Goal: Task Accomplishment & Management: Complete application form

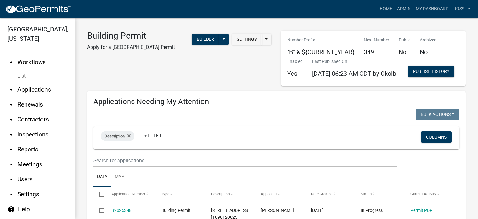
select select "2: 50"
click at [390, 7] on link "Home" at bounding box center [385, 9] width 17 height 12
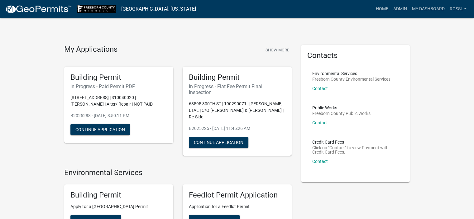
scroll to position [156, 0]
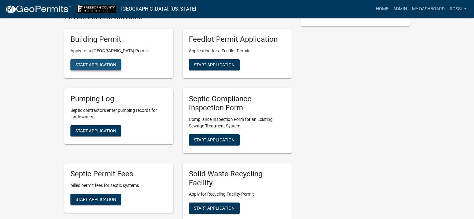
click at [88, 67] on span "Start Application" at bounding box center [95, 64] width 41 height 5
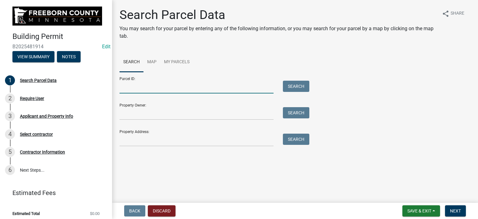
click at [139, 89] on input "Parcel ID:" at bounding box center [197, 87] width 154 height 13
type input "080290141"
drag, startPoint x: 303, startPoint y: 87, endPoint x: 301, endPoint y: 90, distance: 3.6
click at [301, 90] on button "Search" at bounding box center [296, 86] width 26 height 11
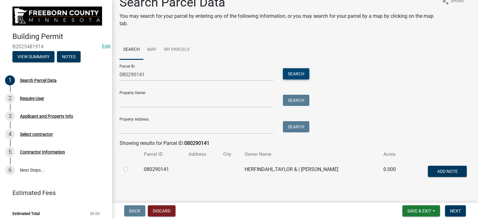
scroll to position [19, 0]
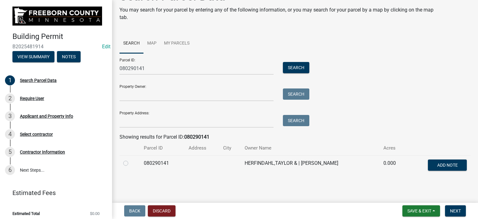
click at [131, 159] on label at bounding box center [131, 159] width 0 height 0
click at [131, 162] on input "radio" at bounding box center [133, 161] width 4 height 4
radio input "true"
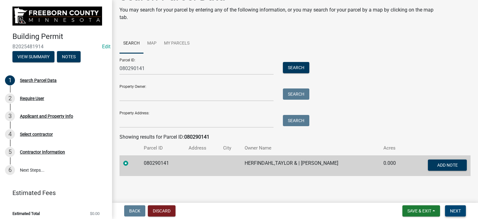
click at [455, 211] on span "Next" at bounding box center [455, 210] width 11 height 5
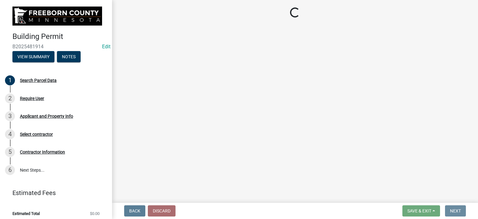
scroll to position [0, 0]
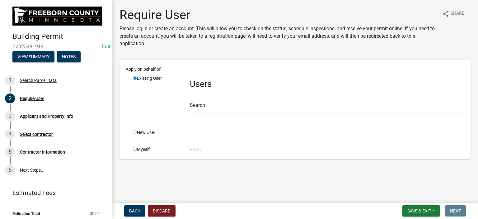
click at [134, 132] on input "radio" at bounding box center [135, 132] width 4 height 4
radio input "true"
radio input "false"
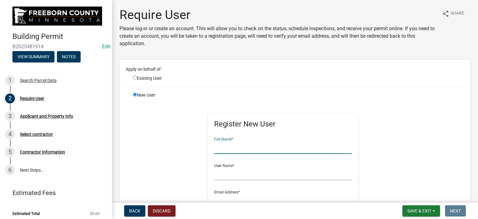
click at [230, 149] on input "text" at bounding box center [283, 147] width 138 height 13
type input "[PERSON_NAME]"
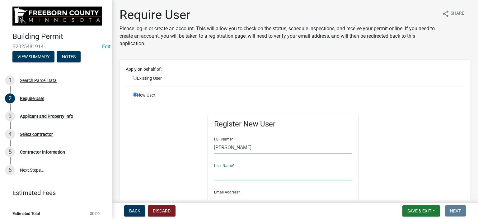
click at [220, 175] on input "text" at bounding box center [283, 173] width 138 height 13
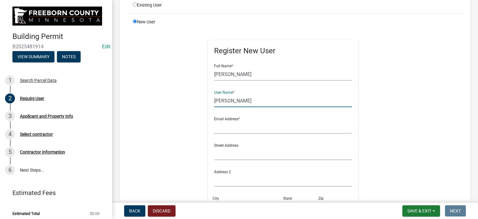
scroll to position [125, 0]
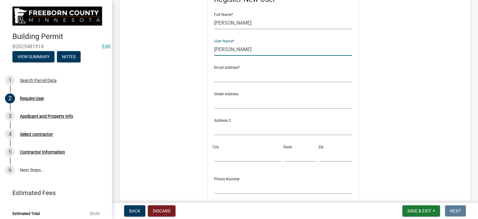
type input "[PERSON_NAME]"
click at [230, 74] on input "text" at bounding box center [283, 75] width 138 height 13
type input "[PERSON_NAME][EMAIL_ADDRESS][PERSON_NAME][DOMAIN_NAME][PERSON_NAME]"
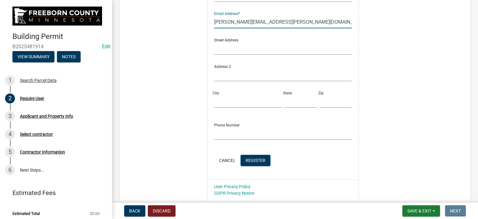
scroll to position [225, 0]
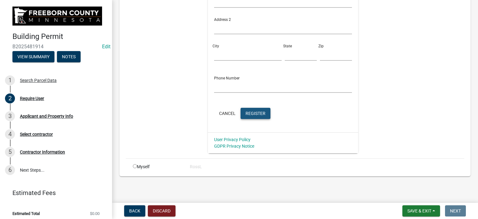
click at [253, 113] on span "Register" at bounding box center [256, 113] width 20 height 5
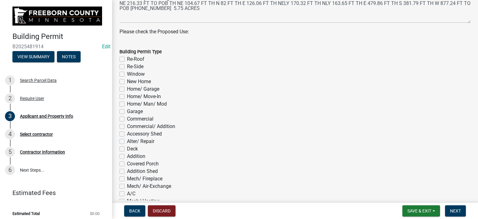
scroll to position [280, 0]
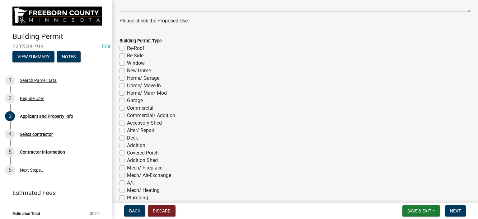
click at [127, 77] on label "Home/ Garage" at bounding box center [143, 77] width 32 height 7
click at [127, 77] on input "Home/ Garage" at bounding box center [129, 76] width 4 height 4
checkbox input "true"
checkbox input "false"
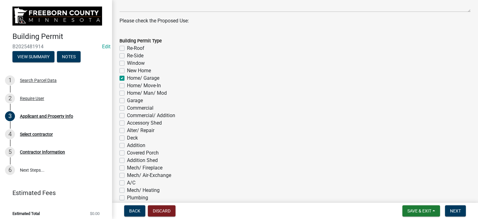
checkbox input "false"
checkbox input "true"
checkbox input "false"
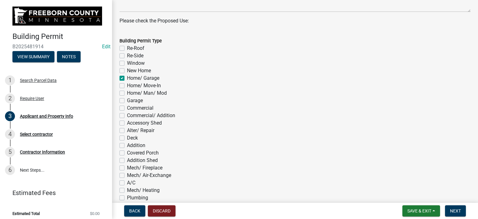
checkbox input "false"
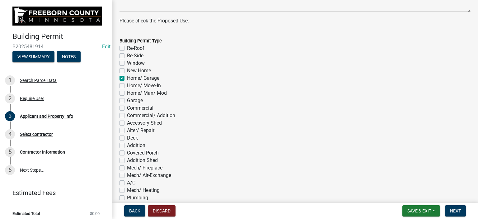
checkbox input "false"
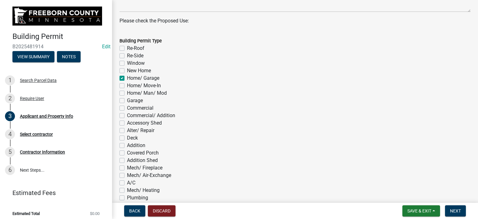
checkbox input "false"
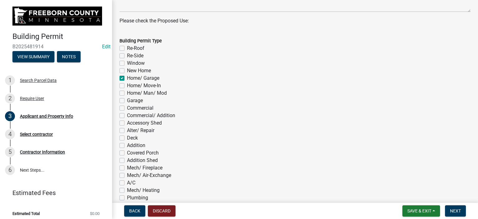
checkbox input "false"
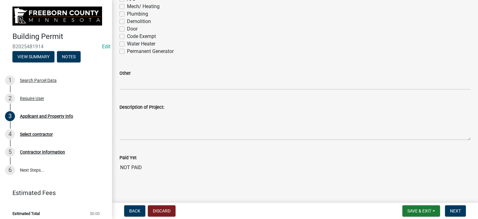
scroll to position [467, 0]
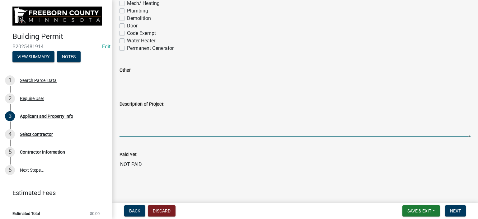
click at [148, 125] on textarea "Description of Project:" at bounding box center [295, 122] width 351 height 29
type textarea "New house with attached garage and covered porch"
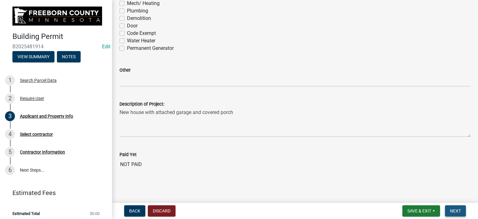
click at [459, 212] on span "Next" at bounding box center [455, 210] width 11 height 5
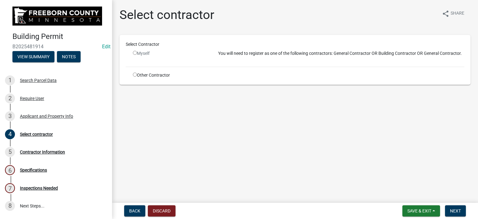
click at [135, 74] on input "radio" at bounding box center [135, 75] width 4 height 4
radio input "true"
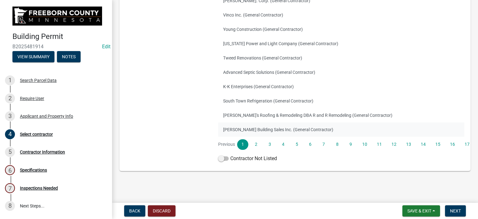
scroll to position [121, 0]
click at [257, 161] on label "Contractor Not Listed" at bounding box center [247, 158] width 59 height 7
click at [230, 155] on input "Contractor Not Listed" at bounding box center [230, 155] width 0 height 0
click at [451, 211] on span "Next" at bounding box center [455, 210] width 11 height 5
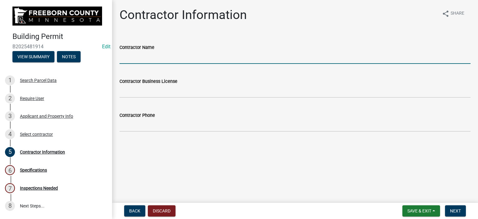
click at [149, 60] on input "Contractor Name" at bounding box center [295, 57] width 351 height 13
type input "Owner"
click at [453, 210] on span "Next" at bounding box center [455, 210] width 11 height 5
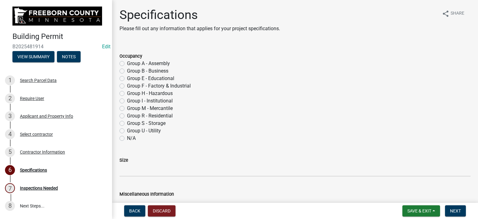
click at [127, 116] on label "Group R - Residential" at bounding box center [150, 115] width 46 height 7
click at [127, 116] on input "Group R - Residential" at bounding box center [129, 114] width 4 height 4
radio input "true"
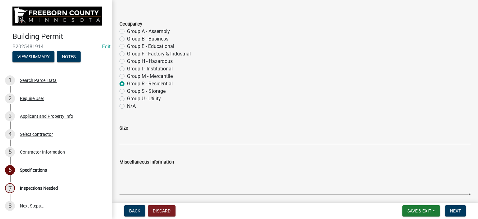
scroll to position [62, 0]
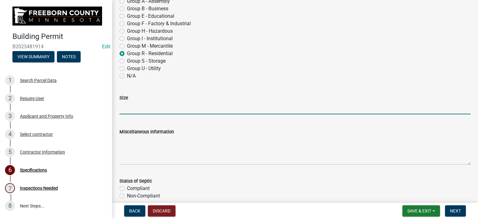
click at [130, 113] on input "Size" at bounding box center [295, 107] width 351 height 13
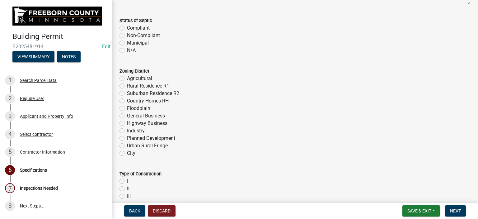
scroll to position [249, 0]
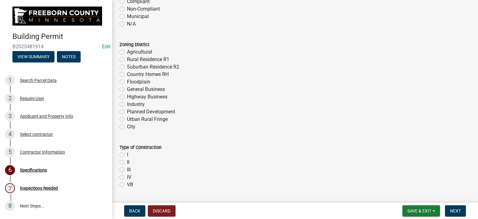
type input "main 2475/ gar 1320/ cov p 347"
click at [127, 53] on label "Agricultural" at bounding box center [139, 51] width 25 height 7
click at [127, 52] on input "Agricultural" at bounding box center [129, 50] width 4 height 4
radio input "true"
click at [127, 185] on label "VB" at bounding box center [130, 184] width 6 height 7
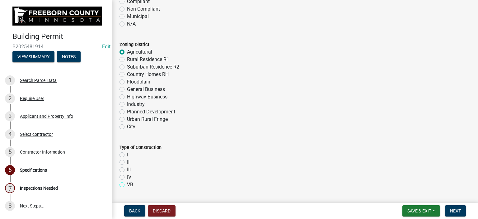
click at [127, 185] on input "VB" at bounding box center [129, 183] width 4 height 4
radio input "true"
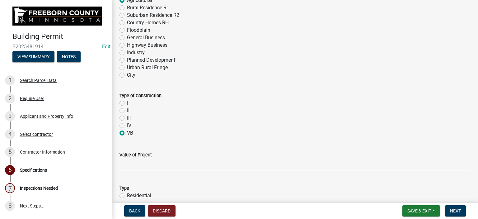
scroll to position [374, 0]
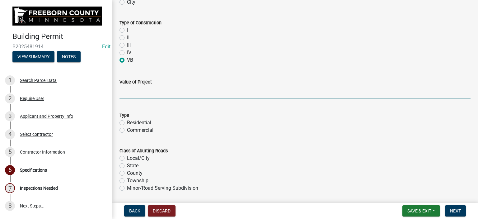
click at [134, 97] on input "text" at bounding box center [295, 92] width 351 height 13
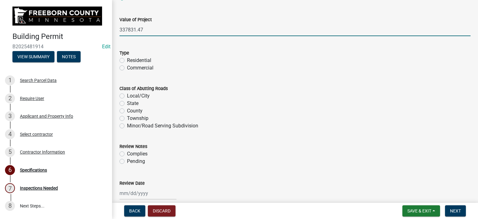
type input "337831.47"
click at [127, 59] on label "Residential" at bounding box center [139, 60] width 24 height 7
click at [127, 59] on input "Residential" at bounding box center [129, 59] width 4 height 4
radio input "true"
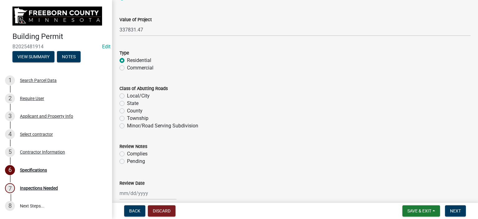
click at [127, 116] on label "Township" at bounding box center [137, 118] width 21 height 7
click at [127, 116] on input "Township" at bounding box center [129, 117] width 4 height 4
radio input "true"
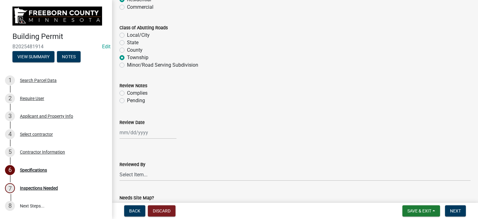
scroll to position [498, 0]
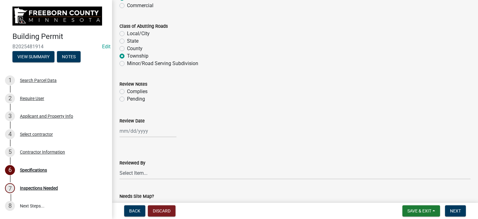
click at [127, 90] on label "Complies" at bounding box center [137, 91] width 21 height 7
click at [127, 90] on input "Complies" at bounding box center [129, 90] width 4 height 4
radio input "true"
click at [124, 129] on div at bounding box center [148, 131] width 57 height 13
select select "9"
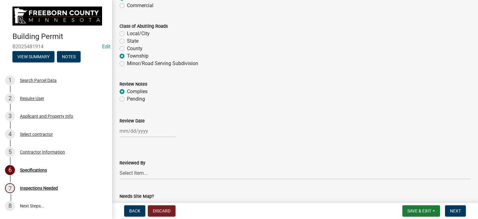
select select "2025"
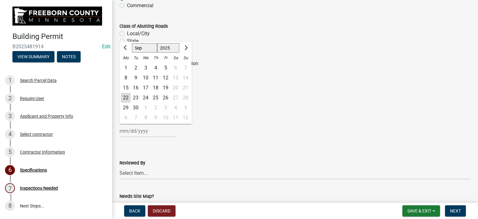
click at [128, 96] on div "22" at bounding box center [126, 98] width 10 height 10
type input "[DATE]"
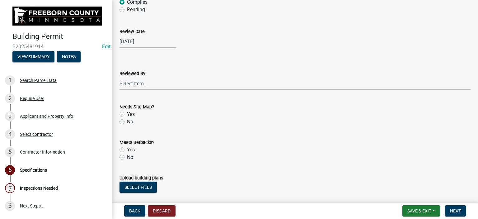
scroll to position [592, 0]
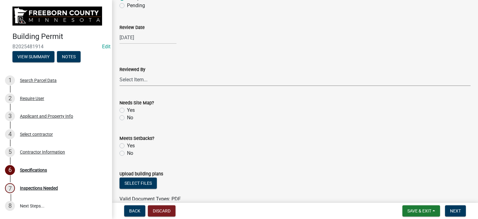
click at [132, 80] on select "Select Item... [PERSON_NAME] [PERSON_NAME] [PERSON_NAME] [PERSON_NAME] [PERSON_…" at bounding box center [295, 79] width 351 height 13
click at [120, 73] on select "Select Item... [PERSON_NAME] [PERSON_NAME] [PERSON_NAME] [PERSON_NAME] [PERSON_…" at bounding box center [295, 79] width 351 height 13
select select "cf5e982a-8fde-449d-bcd8-be8cdfb99374"
click at [127, 117] on label "No" at bounding box center [130, 117] width 6 height 7
click at [127, 117] on input "No" at bounding box center [129, 116] width 4 height 4
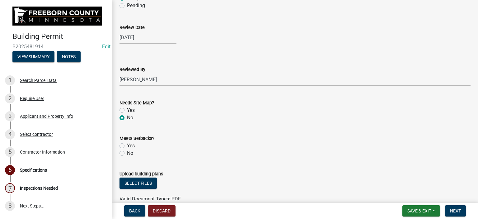
radio input "true"
click at [127, 144] on label "Yes" at bounding box center [131, 145] width 8 height 7
click at [127, 144] on input "Yes" at bounding box center [129, 144] width 4 height 4
radio input "true"
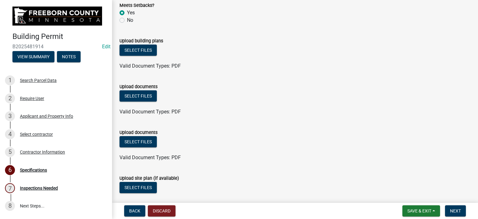
scroll to position [761, 0]
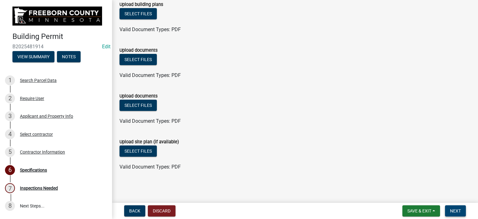
click at [451, 209] on span "Next" at bounding box center [455, 210] width 11 height 5
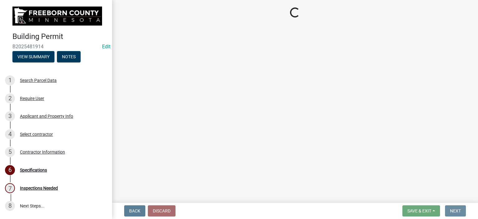
scroll to position [0, 0]
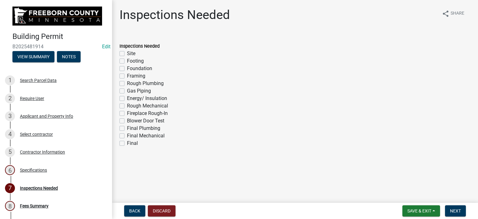
click at [127, 59] on label "Footing" at bounding box center [135, 60] width 17 height 7
click at [127, 59] on input "Footing" at bounding box center [129, 59] width 4 height 4
checkbox input "true"
checkbox input "false"
checkbox input "true"
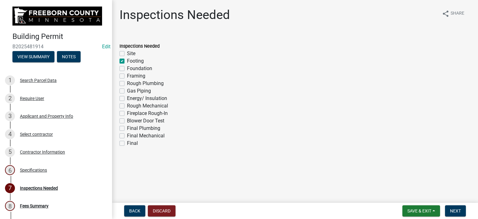
checkbox input "false"
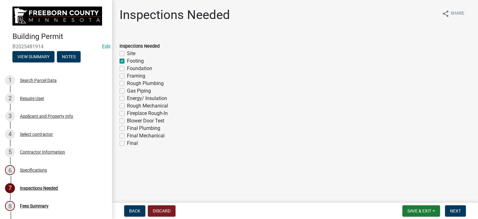
checkbox input "false"
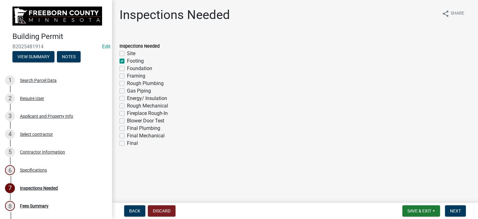
checkbox input "false"
click at [127, 69] on label "Foundation" at bounding box center [139, 68] width 25 height 7
click at [127, 69] on input "Foundation" at bounding box center [129, 67] width 4 height 4
checkbox input "true"
checkbox input "false"
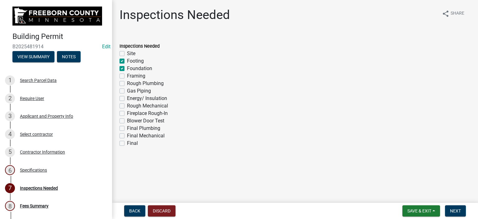
checkbox input "true"
checkbox input "false"
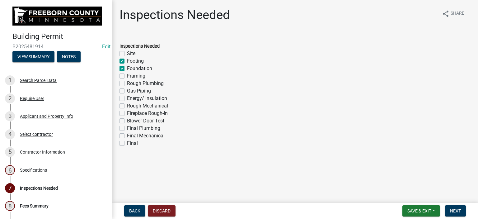
checkbox input "false"
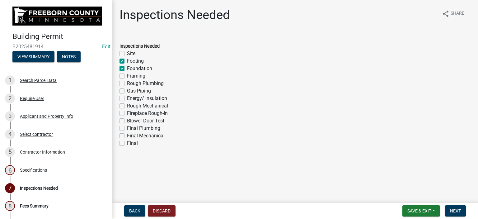
checkbox input "false"
click at [127, 75] on label "Framing" at bounding box center [136, 75] width 18 height 7
click at [127, 75] on input "Framing" at bounding box center [129, 74] width 4 height 4
checkbox input "true"
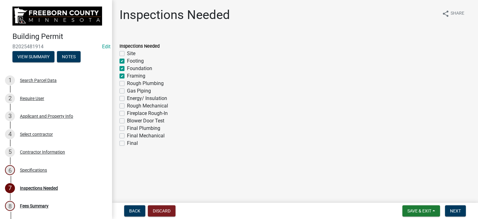
checkbox input "false"
checkbox input "true"
checkbox input "false"
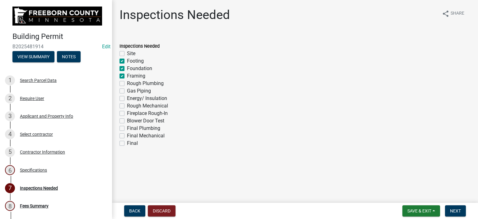
checkbox input "false"
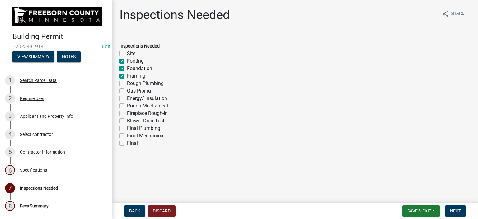
checkbox input "false"
click at [127, 83] on label "Rough Plumbing" at bounding box center [145, 83] width 37 height 7
click at [127, 83] on input "Rough Plumbing" at bounding box center [129, 82] width 4 height 4
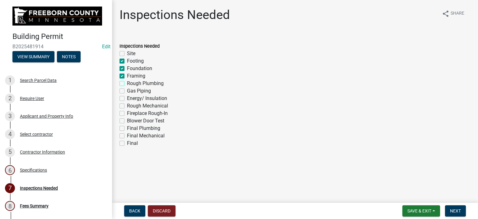
checkbox input "true"
checkbox input "false"
checkbox input "true"
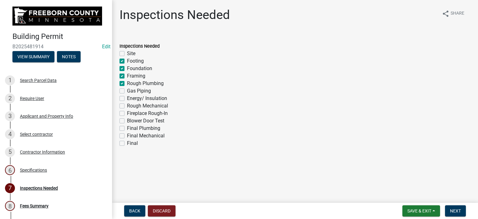
checkbox input "true"
checkbox input "false"
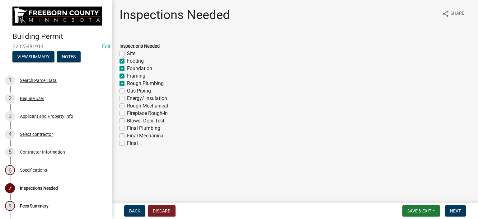
checkbox input "false"
click at [127, 90] on label "Gas Piping" at bounding box center [139, 90] width 24 height 7
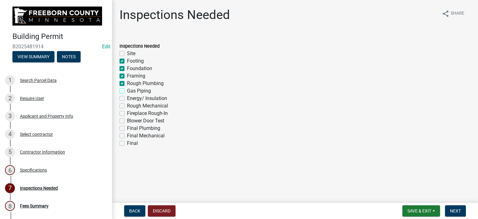
click at [127, 90] on input "Gas Piping" at bounding box center [129, 89] width 4 height 4
checkbox input "true"
checkbox input "false"
checkbox input "true"
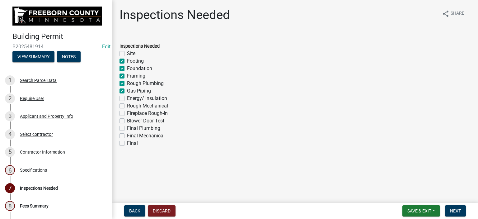
checkbox input "true"
checkbox input "false"
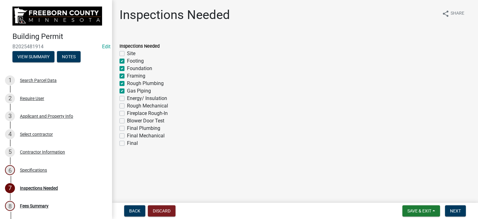
checkbox input "false"
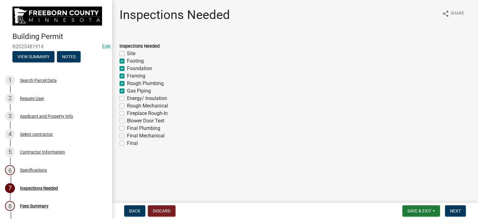
click at [127, 100] on label "Energy/ Insulation" at bounding box center [147, 98] width 40 height 7
click at [127, 99] on input "Energy/ Insulation" at bounding box center [129, 97] width 4 height 4
checkbox input "true"
checkbox input "false"
checkbox input "true"
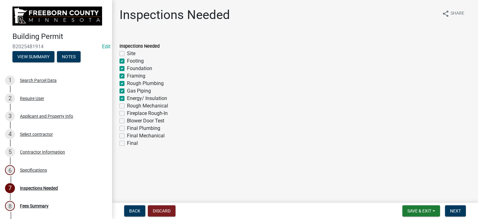
checkbox input "true"
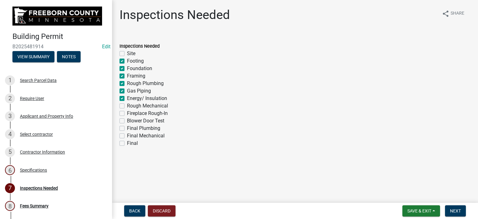
checkbox input "false"
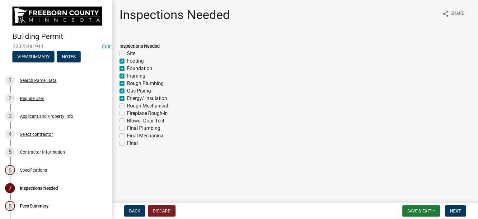
checkbox input "false"
click at [127, 104] on label "Rough Mechanical" at bounding box center [147, 105] width 41 height 7
click at [127, 104] on input "Rough Mechanical" at bounding box center [129, 104] width 4 height 4
checkbox input "true"
checkbox input "false"
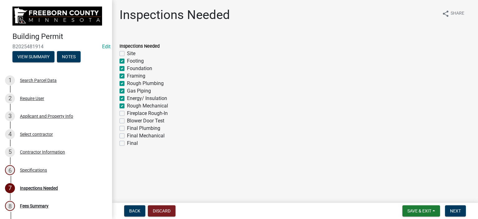
checkbox input "true"
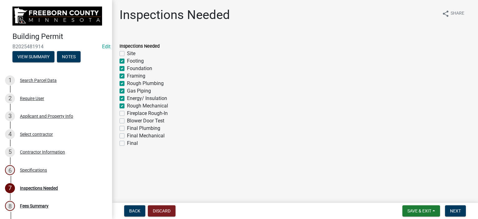
checkbox input "true"
checkbox input "false"
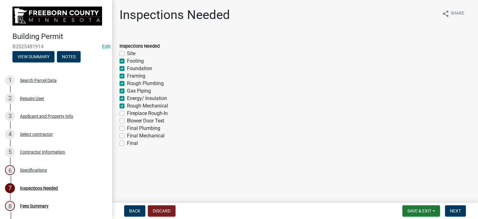
checkbox input "false"
click at [127, 120] on label "Blower Door Test" at bounding box center [145, 120] width 37 height 7
click at [127, 120] on input "Blower Door Test" at bounding box center [129, 119] width 4 height 4
checkbox input "true"
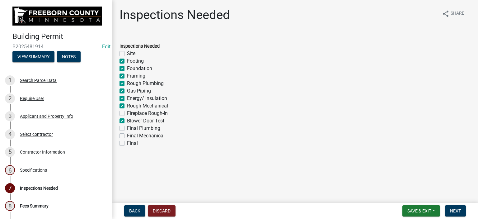
checkbox input "false"
checkbox input "true"
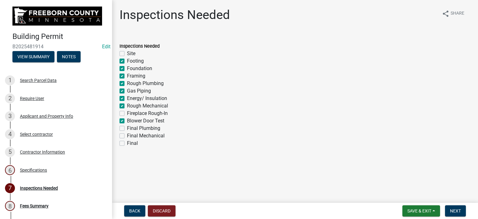
checkbox input "true"
checkbox input "false"
checkbox input "true"
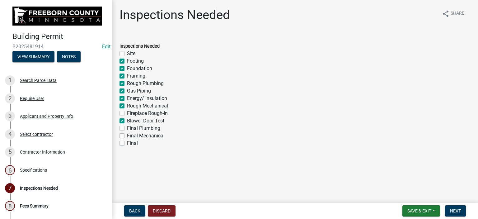
checkbox input "false"
click at [127, 142] on label "Final" at bounding box center [132, 142] width 11 height 7
click at [127, 142] on input "Final" at bounding box center [129, 141] width 4 height 4
checkbox input "true"
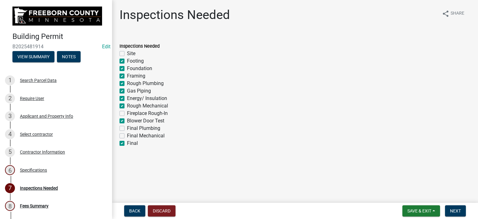
checkbox input "false"
checkbox input "true"
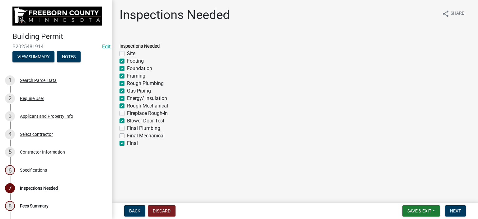
checkbox input "true"
checkbox input "false"
checkbox input "true"
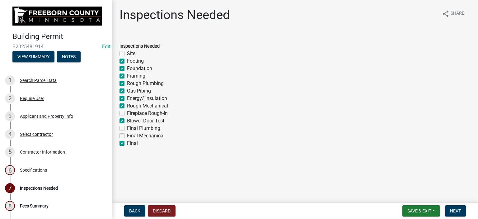
checkbox input "false"
checkbox input "true"
click at [454, 211] on span "Next" at bounding box center [455, 210] width 11 height 5
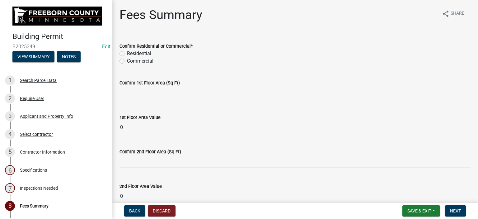
click at [127, 53] on label "Residential" at bounding box center [139, 53] width 24 height 7
click at [127, 53] on input "Residential" at bounding box center [129, 52] width 4 height 4
radio input "true"
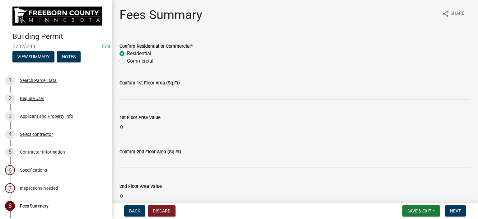
click at [133, 96] on input "text" at bounding box center [295, 93] width 351 height 13
type input "2475"
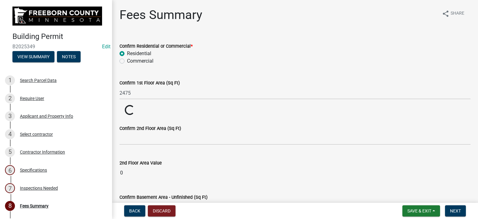
click at [178, 107] on wm-data-entity-input "1st Floor Area Value Loading... Loading..." at bounding box center [295, 110] width 351 height 11
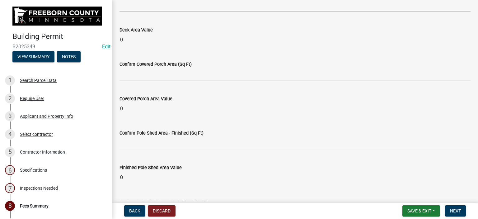
scroll to position [374, 0]
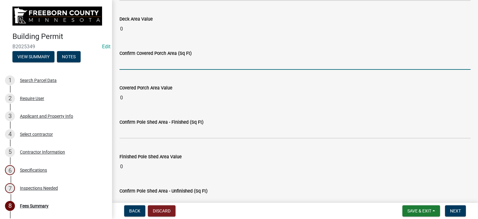
click at [150, 63] on input "text" at bounding box center [295, 63] width 351 height 13
type input "347"
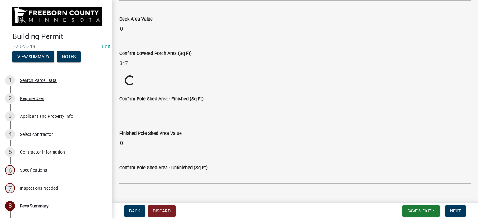
click at [184, 73] on wm-data-entity-input "Confirm Covered Porch Area (Sq Ft) 347" at bounding box center [295, 58] width 351 height 35
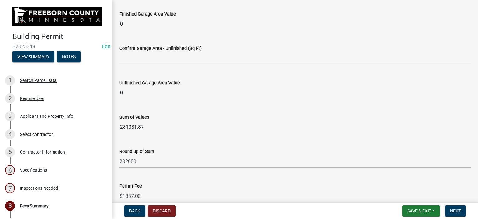
scroll to position [623, 0]
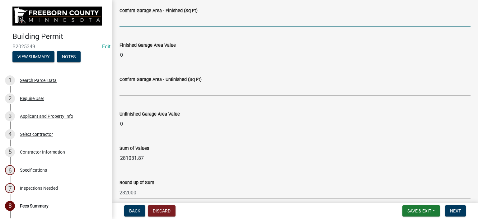
click at [142, 16] on input "text" at bounding box center [295, 20] width 351 height 13
type input "1320"
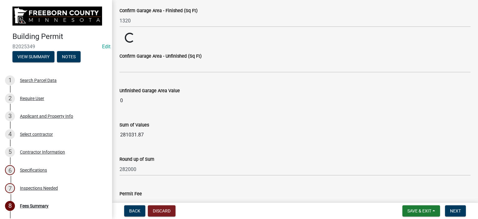
click at [172, 31] on wm-data-entity-input "Confirm Garage Area - Finished (Sq Ft) 1320" at bounding box center [295, 15] width 351 height 35
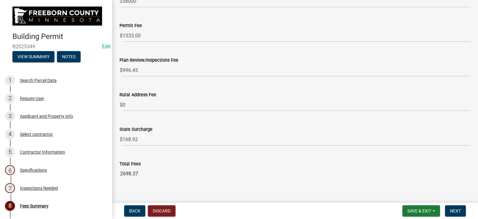
scroll to position [822, 0]
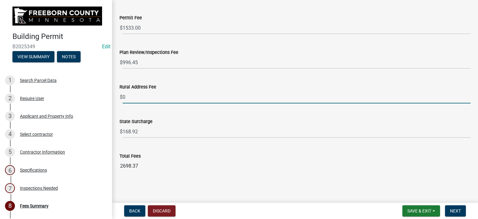
click at [138, 94] on input "0" at bounding box center [297, 97] width 348 height 13
type input "25"
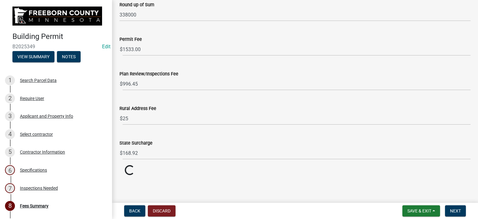
scroll to position [799, 0]
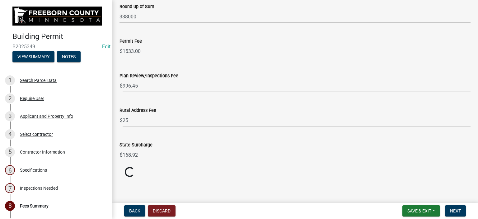
click at [169, 102] on wm-data-entity-input "Rural Address Fee $ 25" at bounding box center [295, 115] width 351 height 35
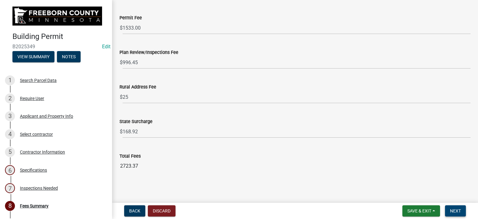
click at [450, 212] on button "Next" at bounding box center [455, 210] width 21 height 11
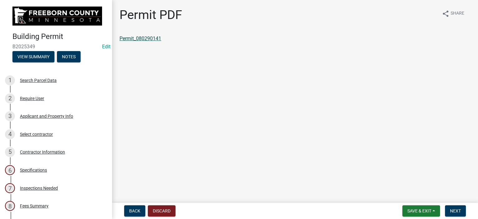
click at [138, 38] on link "Permit_080290141" at bounding box center [141, 38] width 42 height 6
click at [42, 80] on div "Search Parcel Data" at bounding box center [38, 80] width 37 height 4
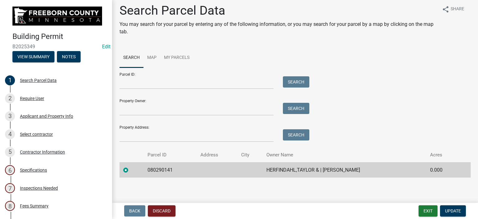
scroll to position [6, 0]
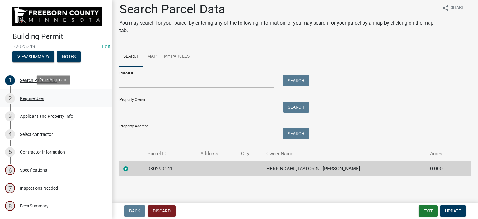
click at [25, 97] on div "Require User" at bounding box center [32, 98] width 24 height 4
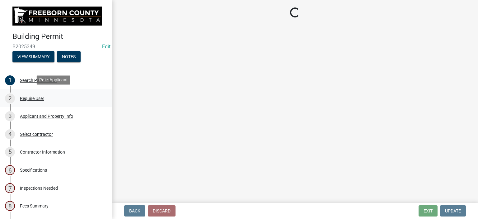
scroll to position [0, 0]
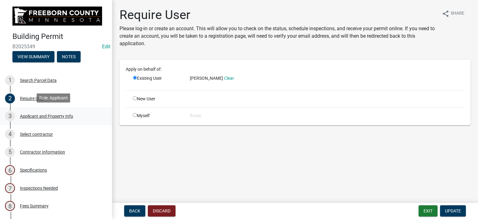
click at [35, 115] on div "Applicant and Property Info" at bounding box center [46, 116] width 53 height 4
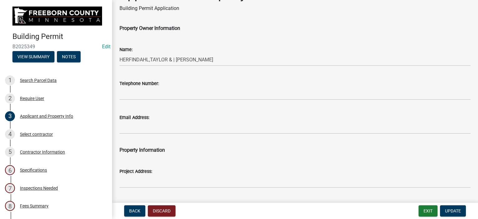
scroll to position [31, 0]
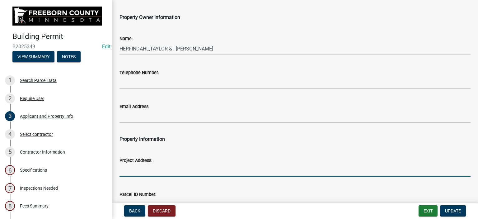
click at [133, 171] on input "Project Address:" at bounding box center [295, 170] width 351 height 13
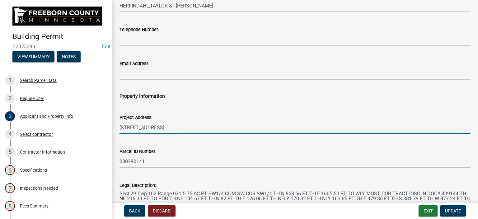
scroll to position [125, 0]
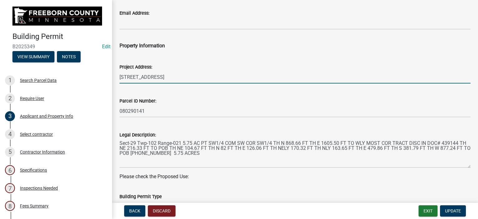
click at [120, 76] on input "[STREET_ADDRESS]" at bounding box center [295, 77] width 351 height 13
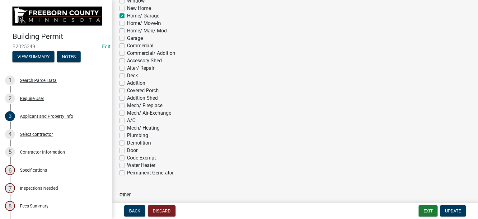
scroll to position [467, 0]
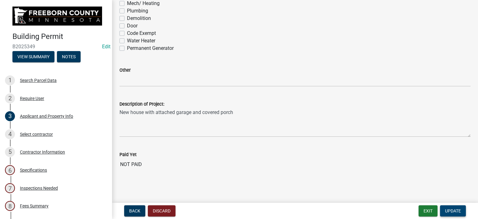
type input "* New [STREET_ADDRESS]"
click at [461, 211] on button "Update" at bounding box center [453, 210] width 26 height 11
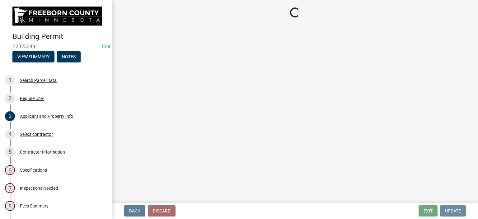
scroll to position [0, 0]
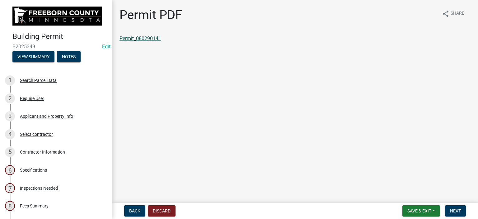
click at [154, 40] on link "Permit_080290141" at bounding box center [141, 38] width 42 height 6
click at [57, 114] on div "Applicant and Property Info" at bounding box center [46, 116] width 53 height 4
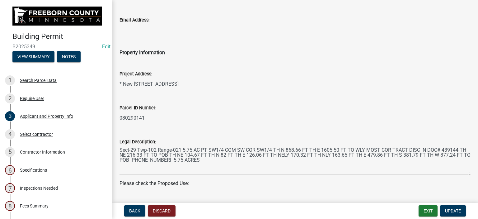
scroll to position [125, 0]
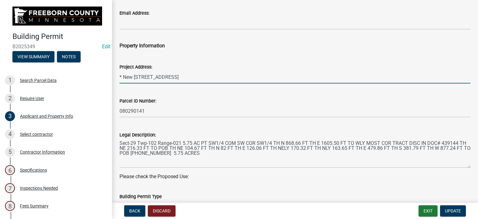
click at [171, 74] on input "* New [STREET_ADDRESS]" at bounding box center [295, 77] width 351 height 13
type input "* New [STREET_ADDRESS]"
click at [450, 210] on span "Update" at bounding box center [453, 210] width 16 height 5
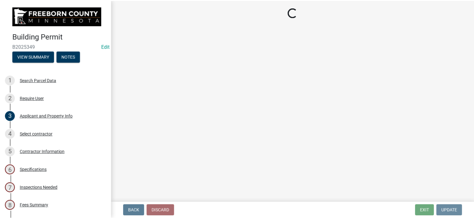
scroll to position [0, 0]
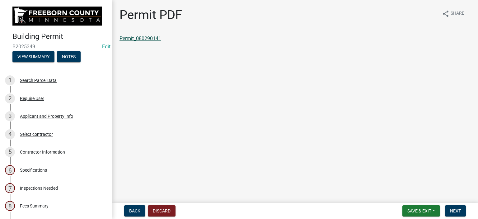
click at [146, 38] on link "Permit_080290141" at bounding box center [141, 38] width 42 height 6
click at [157, 39] on link "Permit_080290141" at bounding box center [141, 38] width 42 height 6
click at [421, 213] on button "Save & Exit" at bounding box center [422, 210] width 38 height 11
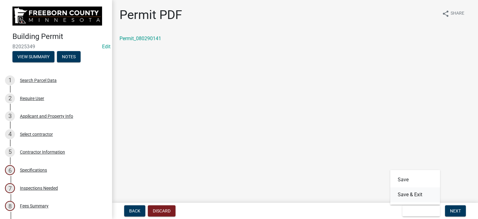
click at [417, 197] on button "Save & Exit" at bounding box center [415, 194] width 50 height 15
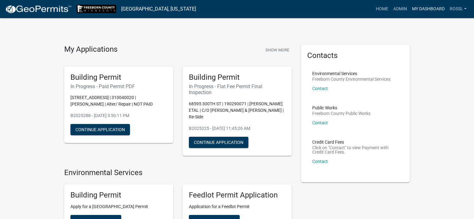
click at [428, 8] on link "My Dashboard" at bounding box center [428, 9] width 38 height 12
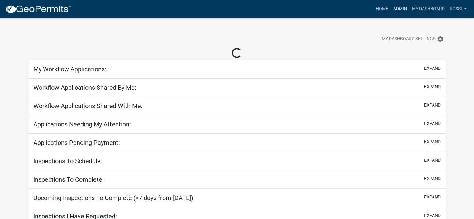
select select "2: 50"
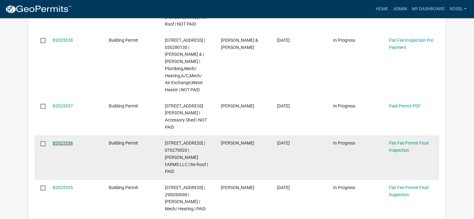
scroll to position [716, 0]
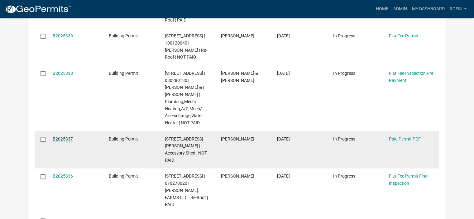
click at [63, 136] on link "B2025337" at bounding box center [63, 138] width 20 height 5
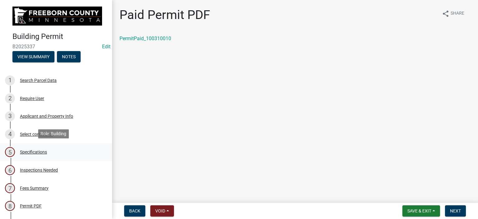
click at [37, 150] on div "Specifications" at bounding box center [33, 152] width 27 height 4
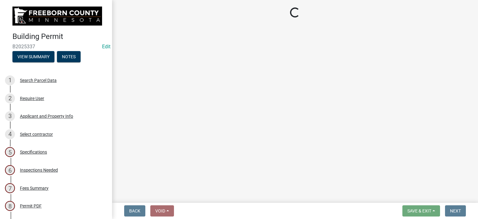
select select "cf5e982a-8fde-449d-bcd8-be8cdfb99374"
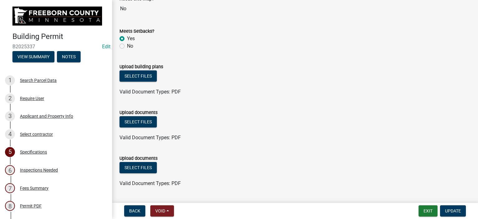
scroll to position [695, 0]
click at [150, 76] on button "Select files" at bounding box center [138, 75] width 37 height 11
click at [134, 76] on button "Select files" at bounding box center [138, 75] width 37 height 11
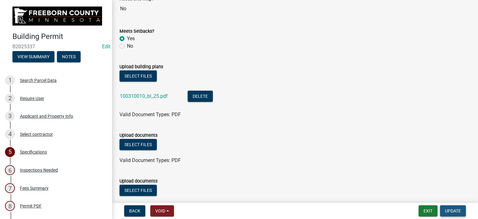
click at [462, 212] on button "Update" at bounding box center [453, 210] width 26 height 11
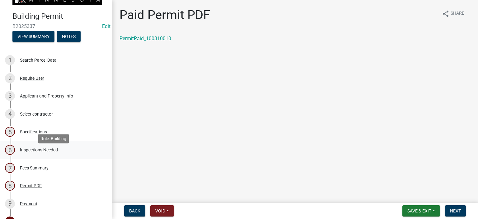
scroll to position [31, 0]
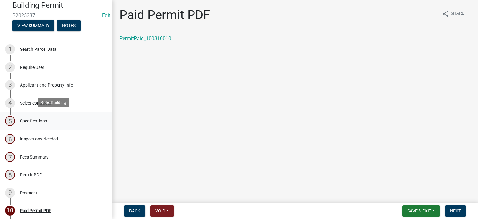
click at [37, 120] on div "Specifications" at bounding box center [33, 121] width 27 height 4
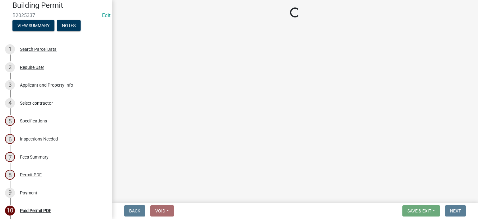
select select "cf5e982a-8fde-449d-bcd8-be8cdfb99374"
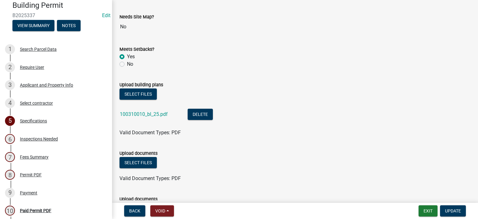
scroll to position [685, 0]
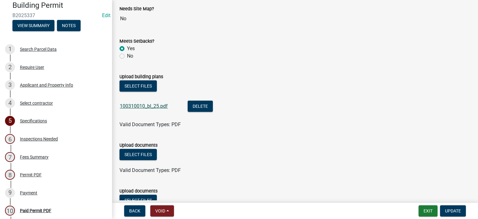
click at [156, 106] on link "100310010_bl_25.pdf" at bounding box center [144, 106] width 48 height 6
click at [360, 137] on form "Upload documents Select files Valid Document Types: PDF" at bounding box center [295, 154] width 351 height 40
click at [446, 212] on span "Update" at bounding box center [453, 210] width 16 height 5
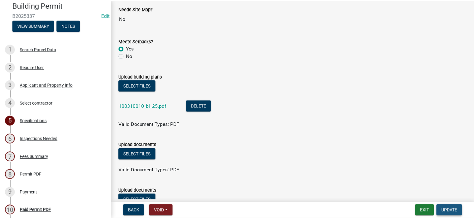
scroll to position [0, 0]
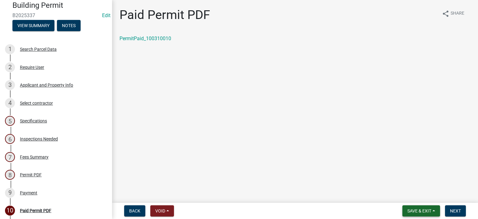
click at [414, 209] on span "Save & Exit" at bounding box center [420, 210] width 24 height 5
click at [425, 195] on button "Save & Exit" at bounding box center [415, 194] width 50 height 15
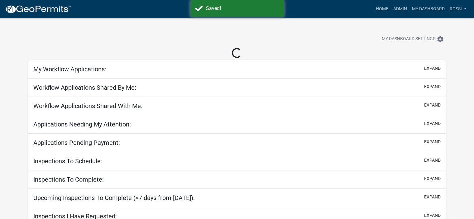
select select "2: 50"
